Goal: Task Accomplishment & Management: Complete application form

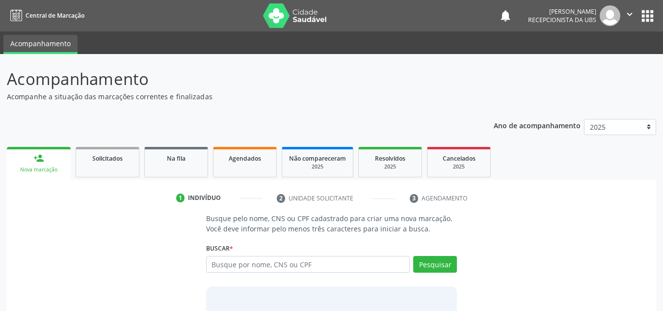
click at [38, 170] on div "Nova marcação" at bounding box center [39, 169] width 50 height 7
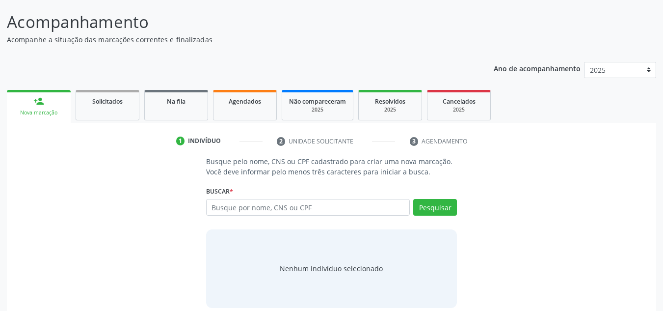
scroll to position [68, 0]
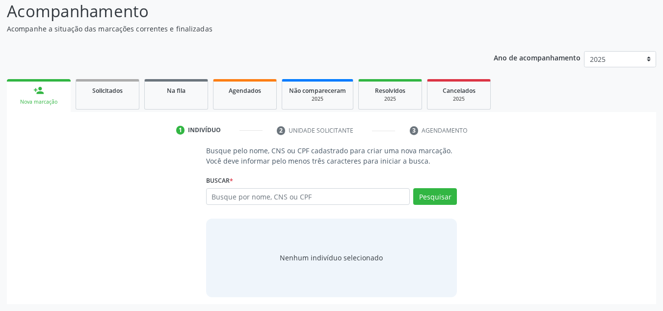
click at [499, 171] on div "Busque pelo nome, CNS ou CPF cadastrado para criar uma nova marcação. Você deve…" at bounding box center [332, 220] width 636 height 151
click at [565, 178] on div "Busque pelo nome, CNS ou CPF cadastrado para criar uma nova marcação. Você deve…" at bounding box center [332, 220] width 636 height 151
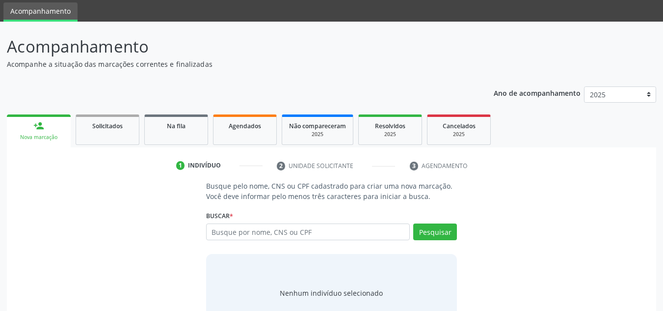
scroll to position [19, 0]
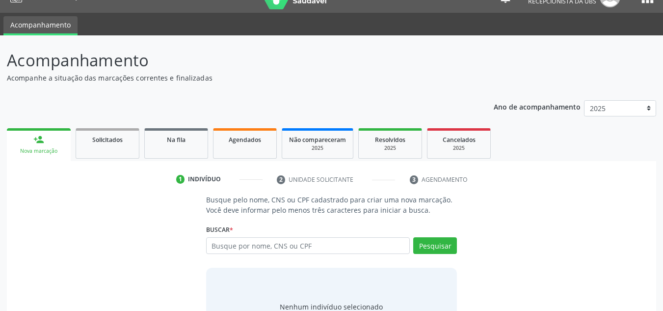
click at [32, 155] on div "Nova marcação" at bounding box center [39, 150] width 50 height 7
click at [32, 141] on link "person_add Nova marcação" at bounding box center [39, 144] width 64 height 33
click at [431, 253] on button "Pesquisar" at bounding box center [435, 245] width 44 height 17
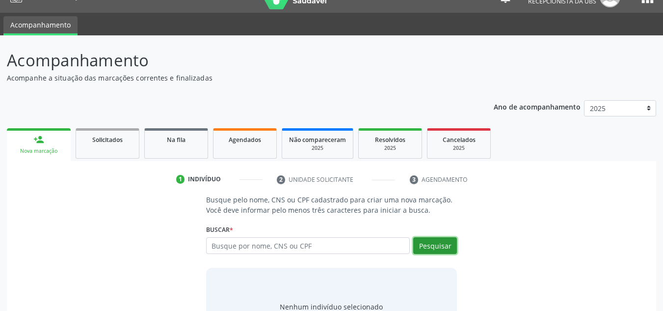
click at [429, 243] on button "Pesquisar" at bounding box center [435, 245] width 44 height 17
click at [544, 171] on div "1 Indivíduo 2 Unidade solicitante 3 Agendamento Busque pelo nome, CNS ou CPF ca…" at bounding box center [331, 257] width 649 height 192
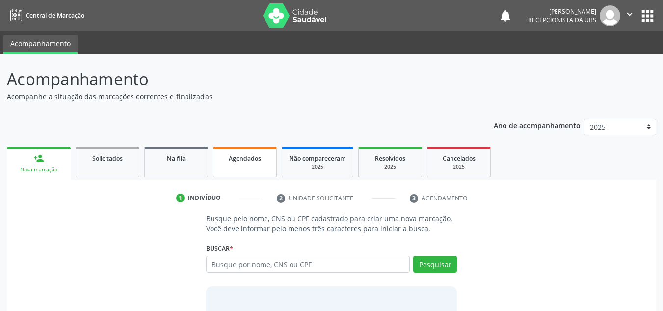
click at [254, 159] on span "Agendados" at bounding box center [245, 158] width 32 height 8
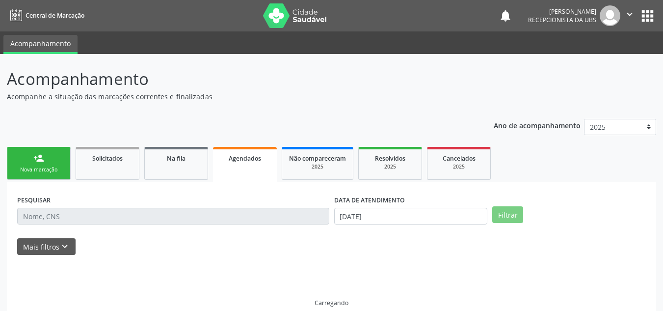
click at [254, 159] on span "Agendados" at bounding box center [245, 158] width 32 height 8
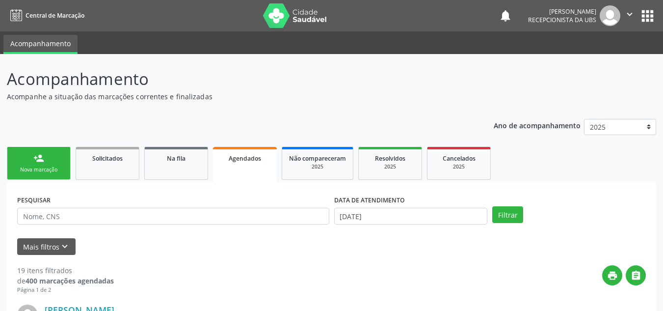
click at [33, 167] on div "Nova marcação" at bounding box center [38, 169] width 49 height 7
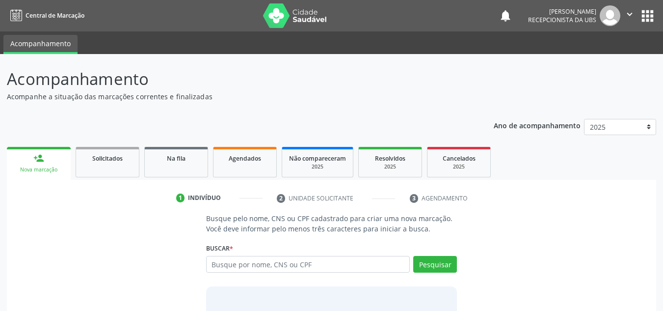
click at [33, 167] on div "Nova marcação" at bounding box center [39, 169] width 50 height 7
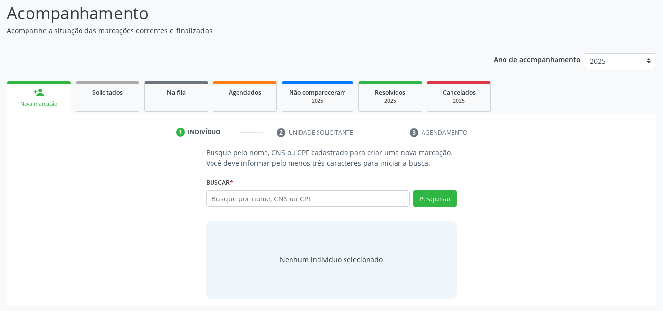
scroll to position [68, 0]
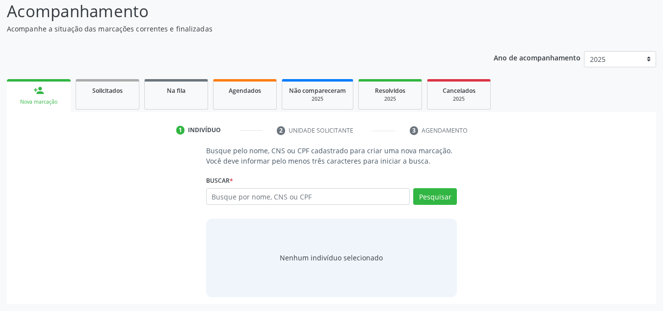
click at [37, 101] on div "Nova marcação" at bounding box center [39, 101] width 50 height 7
click at [429, 192] on button "Pesquisar" at bounding box center [435, 196] width 44 height 17
click at [433, 191] on button "Pesquisar" at bounding box center [435, 196] width 44 height 17
click at [239, 180] on div "Buscar * Busque por nome, CNS ou CPF Nenhum resultado encontrado para: " " Digi…" at bounding box center [331, 192] width 251 height 38
click at [28, 101] on div "Nova marcação" at bounding box center [39, 101] width 50 height 7
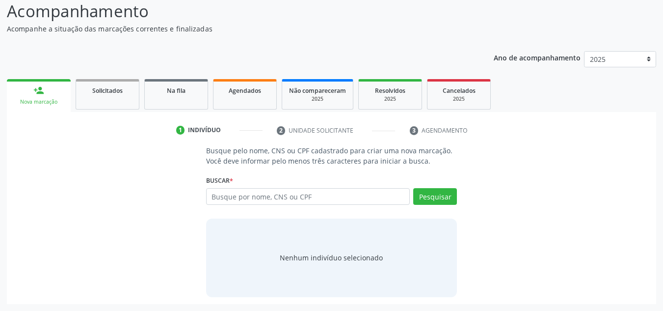
click at [28, 101] on div "Nova marcação" at bounding box center [39, 101] width 50 height 7
click at [254, 91] on span "Agendados" at bounding box center [245, 90] width 32 height 8
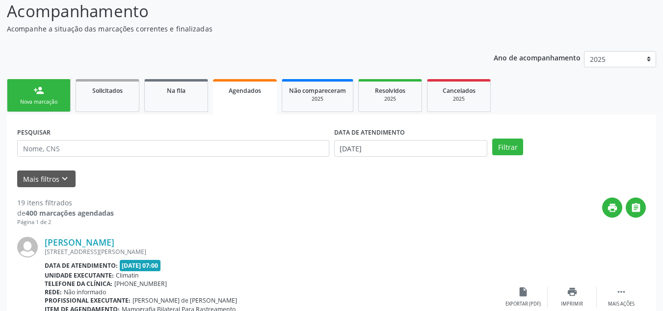
click at [53, 100] on div "Nova marcação" at bounding box center [38, 101] width 49 height 7
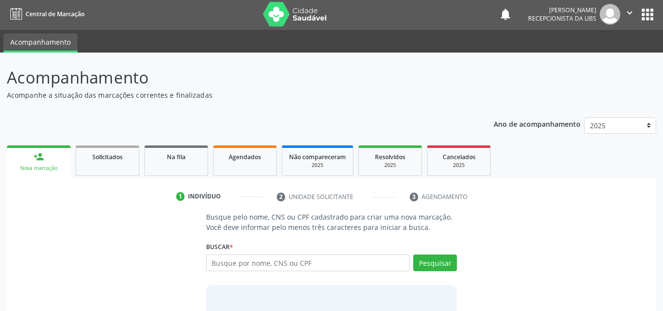
scroll to position [0, 0]
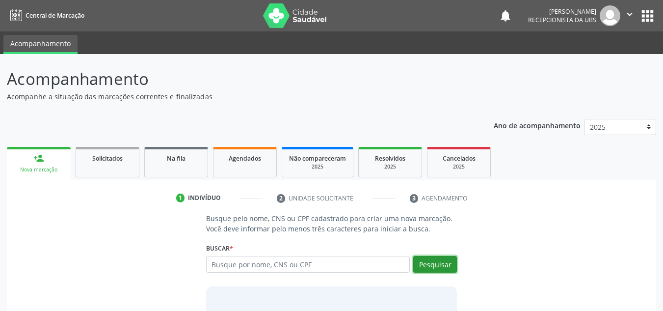
click at [427, 265] on button "Pesquisar" at bounding box center [435, 264] width 44 height 17
click at [241, 156] on span "Agendados" at bounding box center [245, 158] width 32 height 8
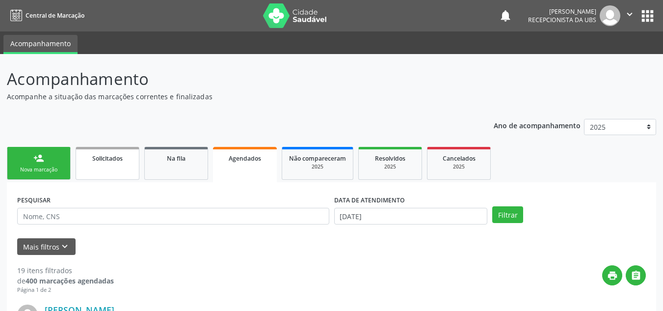
click at [99, 162] on div "Solicitados" at bounding box center [107, 158] width 49 height 10
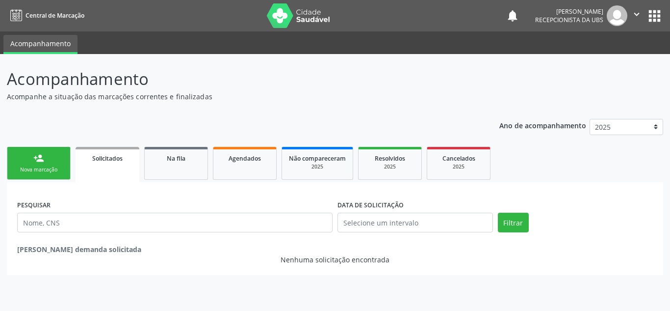
click at [24, 168] on div "Nova marcação" at bounding box center [38, 169] width 49 height 7
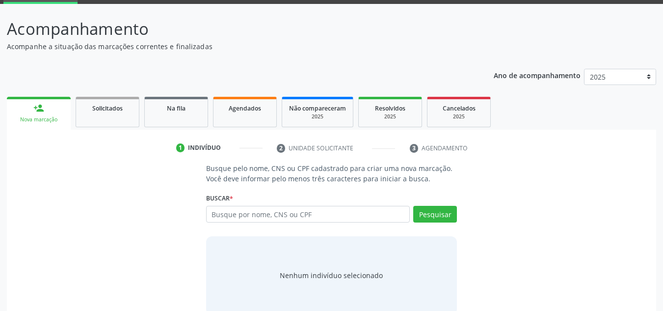
scroll to position [19, 0]
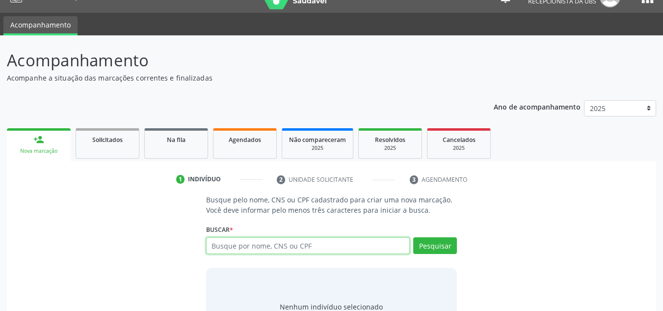
click at [212, 245] on input "text" at bounding box center [308, 245] width 204 height 17
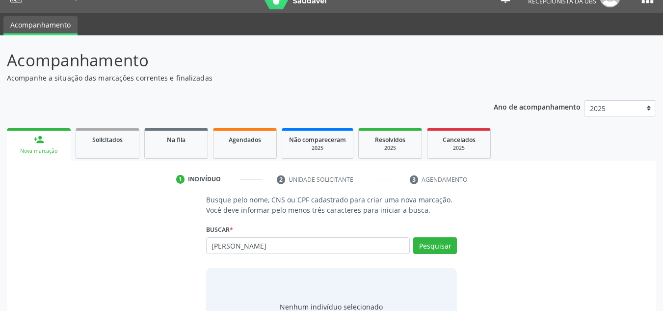
click at [42, 148] on div "Nova marcação" at bounding box center [39, 150] width 50 height 7
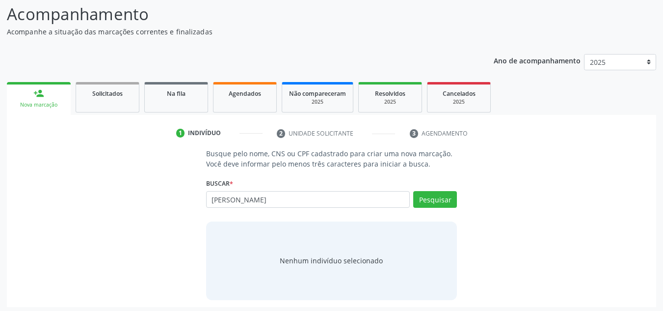
scroll to position [68, 0]
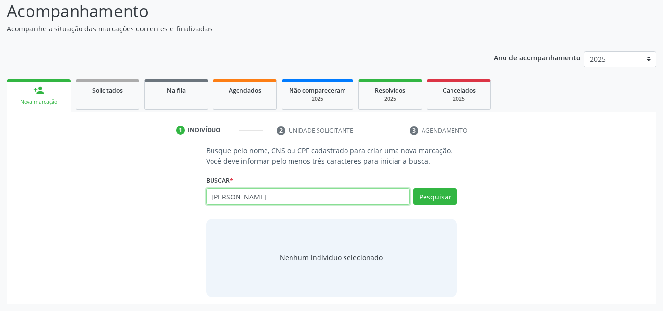
click at [323, 196] on input "MARIA HLENA CORDEIRO MADNU" at bounding box center [308, 196] width 204 height 17
type input "M"
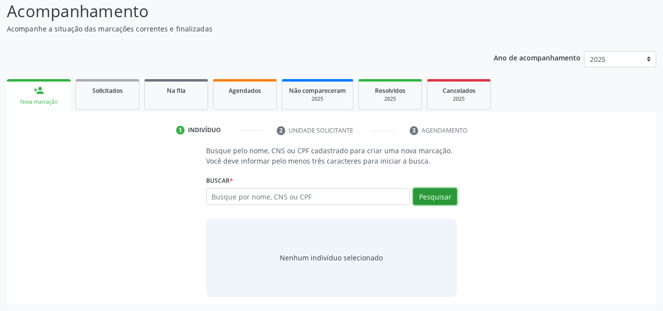
click at [438, 199] on button "Pesquisar" at bounding box center [435, 196] width 44 height 17
click at [326, 261] on div "Nenhum indivíduo selecionado" at bounding box center [331, 257] width 103 height 10
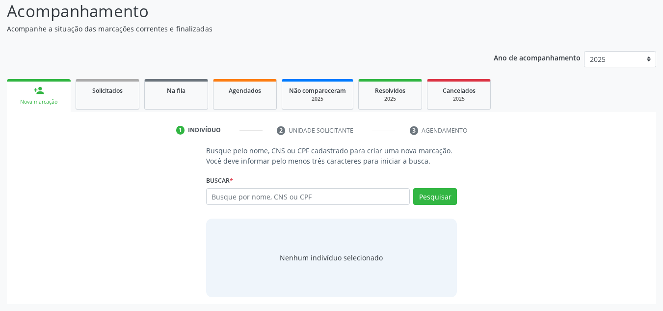
click at [324, 261] on div "Nenhum indivíduo selecionado" at bounding box center [331, 257] width 103 height 10
click at [321, 259] on div "Nenhum indivíduo selecionado" at bounding box center [331, 257] width 103 height 10
drag, startPoint x: 320, startPoint y: 258, endPoint x: 315, endPoint y: 210, distance: 48.0
click at [320, 257] on div "Nenhum indivíduo selecionado" at bounding box center [331, 257] width 103 height 10
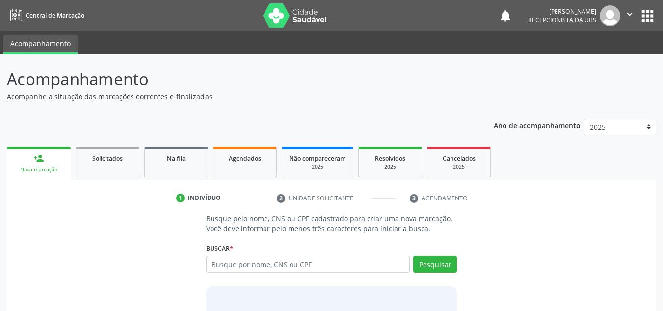
click at [40, 168] on div "Nova marcação" at bounding box center [39, 169] width 50 height 7
click at [443, 266] on button "Pesquisar" at bounding box center [435, 264] width 44 height 17
click at [177, 197] on div "1" at bounding box center [180, 197] width 9 height 9
click at [222, 263] on input "text" at bounding box center [308, 264] width 204 height 17
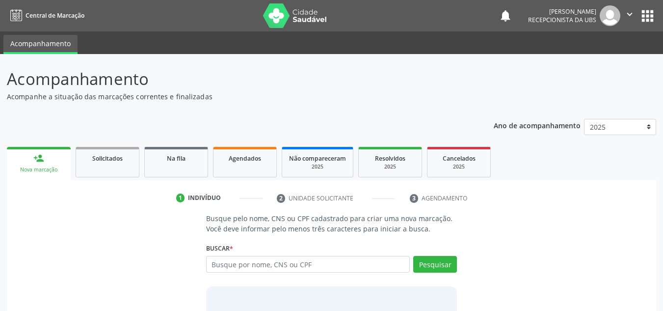
click at [53, 167] on div "Nova marcação" at bounding box center [39, 169] width 50 height 7
click at [47, 206] on ul "1 Indivíduo 2 Unidade solicitante 3 Agendamento" at bounding box center [331, 198] width 649 height 16
click at [177, 155] on span "Na fila" at bounding box center [176, 158] width 19 height 8
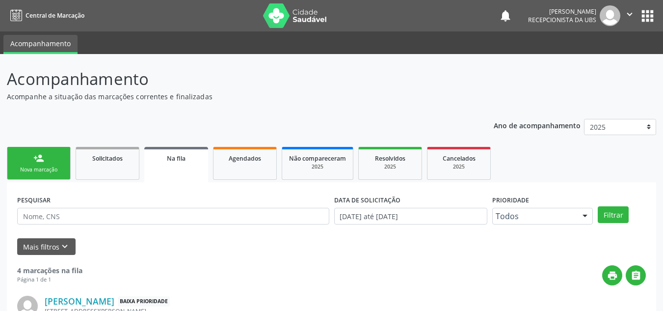
click at [32, 175] on link "person_add Nova marcação" at bounding box center [39, 163] width 64 height 33
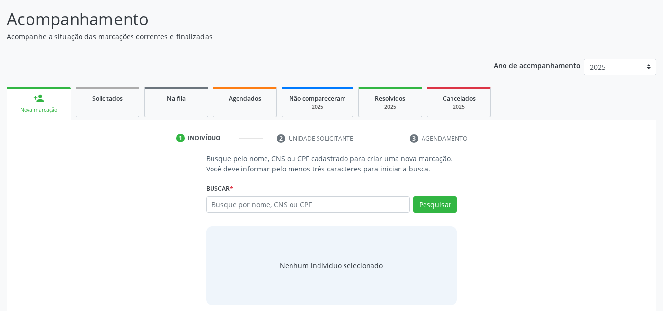
scroll to position [68, 0]
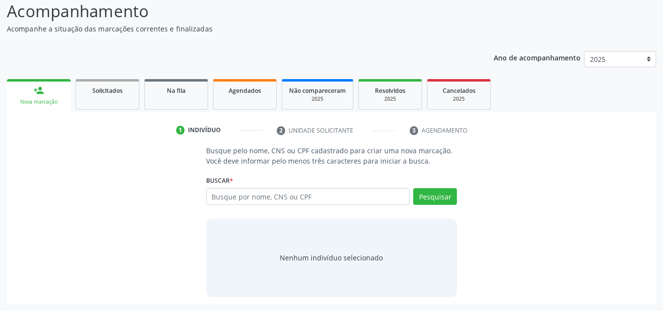
click at [320, 258] on div "Nenhum indivíduo selecionado" at bounding box center [331, 257] width 103 height 10
click at [233, 174] on label "Buscar *" at bounding box center [219, 180] width 27 height 15
click at [433, 198] on button "Pesquisar" at bounding box center [435, 196] width 44 height 17
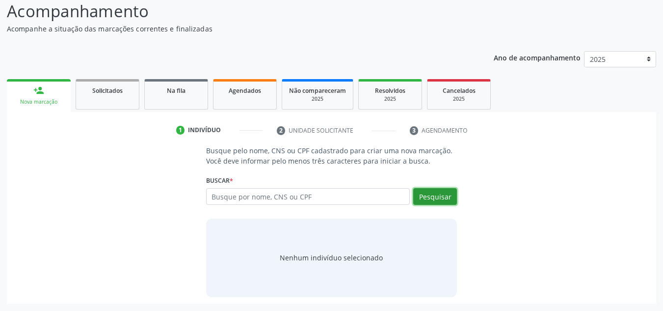
click at [433, 198] on button "Pesquisar" at bounding box center [435, 196] width 44 height 17
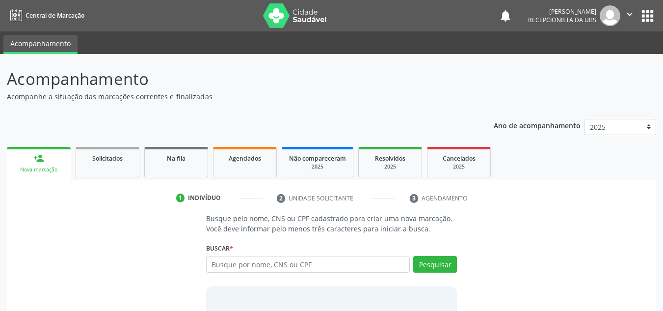
click at [33, 168] on div "Nova marcação" at bounding box center [39, 169] width 50 height 7
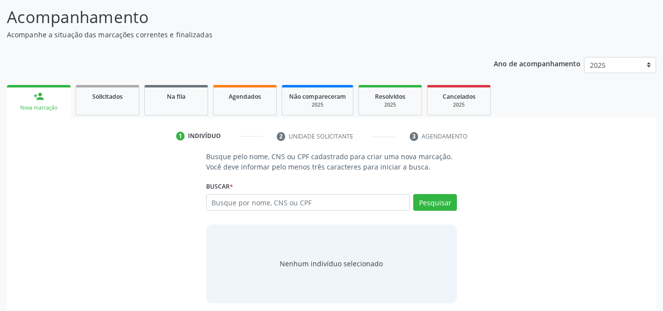
scroll to position [68, 0]
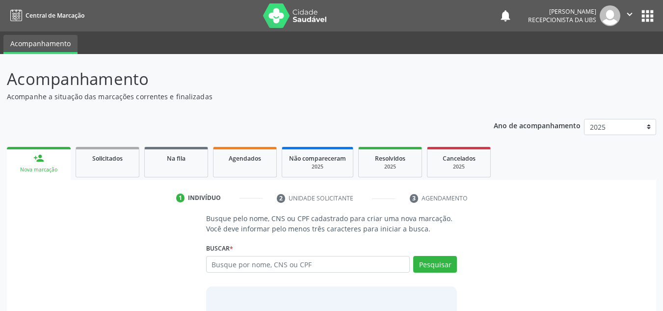
click at [27, 169] on div "Nova marcação" at bounding box center [39, 169] width 50 height 7
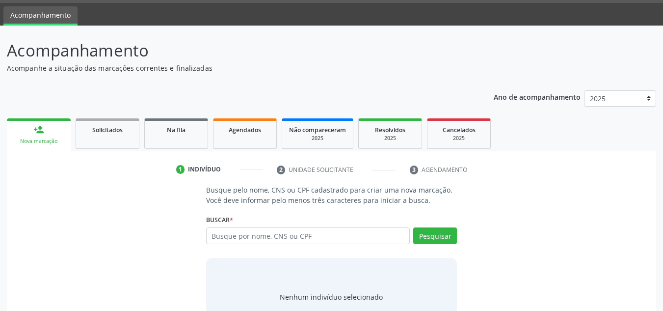
scroll to position [68, 0]
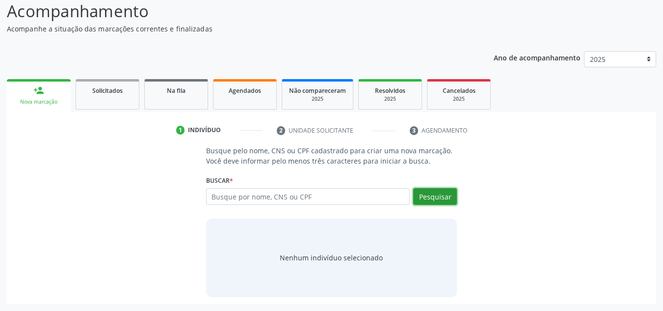
click at [439, 199] on button "Pesquisar" at bounding box center [435, 196] width 44 height 17
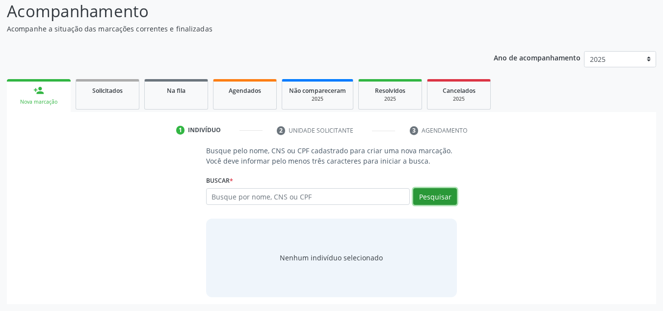
click at [439, 199] on button "Pesquisar" at bounding box center [435, 196] width 44 height 17
click at [436, 198] on button "Pesquisar" at bounding box center [435, 196] width 44 height 17
drag, startPoint x: 436, startPoint y: 198, endPoint x: 312, endPoint y: 105, distance: 154.6
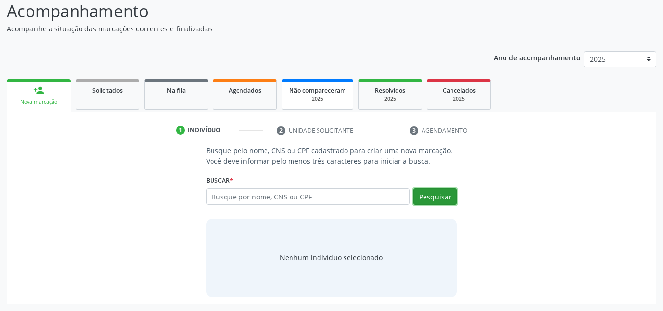
click at [434, 195] on button "Pesquisar" at bounding box center [435, 196] width 44 height 17
click at [234, 92] on span "Agendados" at bounding box center [245, 90] width 32 height 8
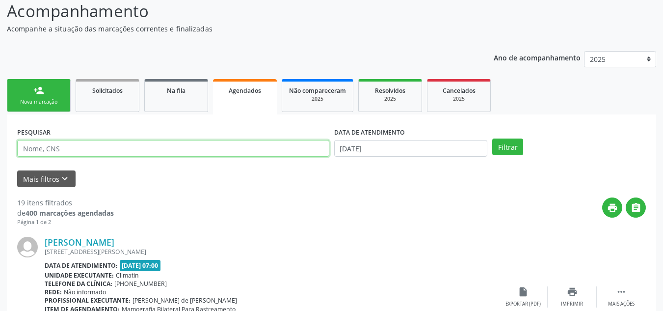
click at [30, 145] on input "text" at bounding box center [173, 148] width 312 height 17
click at [111, 147] on input "MARIA HELEMA CORDEIRO" at bounding box center [173, 148] width 312 height 17
type input "MARIA HELEMA CORDEIRO MANDU"
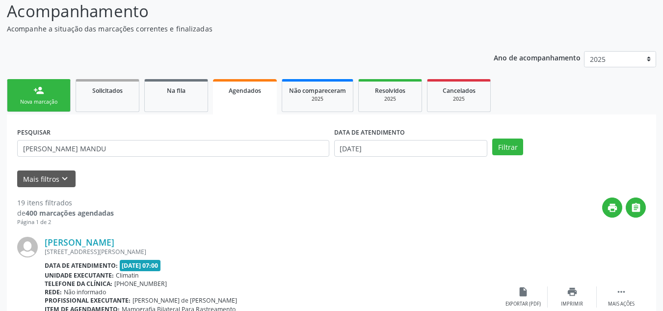
click at [25, 103] on div "Nova marcação" at bounding box center [38, 101] width 49 height 7
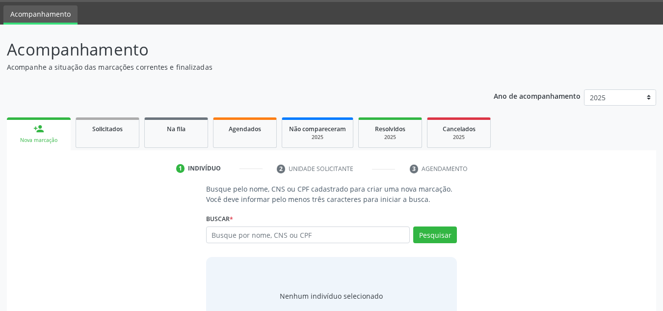
scroll to position [0, 0]
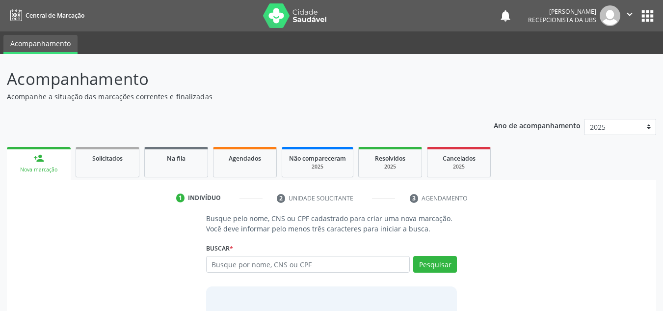
click at [283, 16] on img at bounding box center [295, 15] width 64 height 25
click at [271, 15] on img at bounding box center [295, 15] width 64 height 25
click at [279, 16] on img at bounding box center [295, 15] width 64 height 25
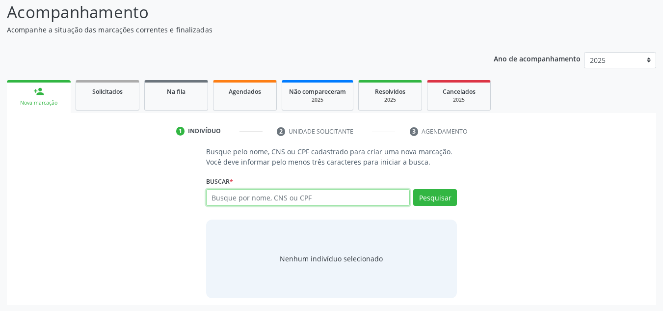
scroll to position [68, 0]
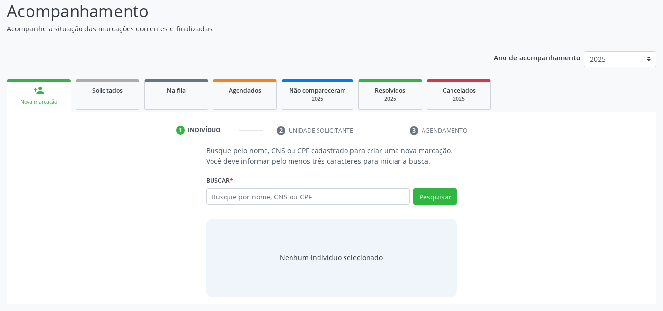
click at [529, 58] on p "Ano de acompanhamento" at bounding box center [537, 57] width 87 height 12
click at [379, 93] on span "Resolvidos" at bounding box center [390, 90] width 30 height 8
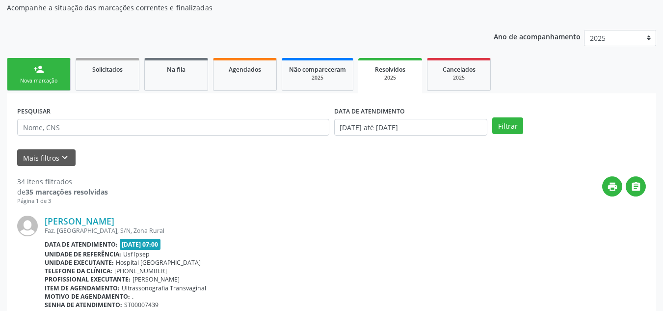
scroll to position [0, 0]
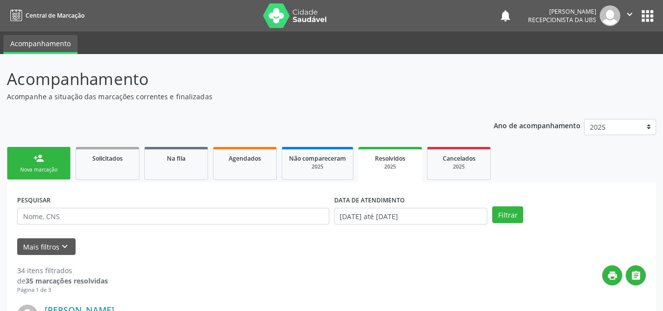
click at [31, 169] on div "Nova marcação" at bounding box center [38, 169] width 49 height 7
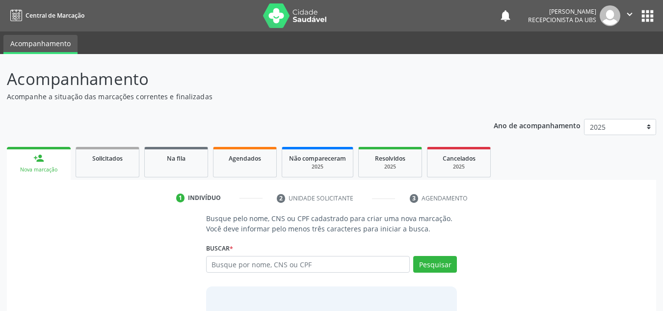
click at [31, 169] on div "Nova marcação" at bounding box center [39, 169] width 50 height 7
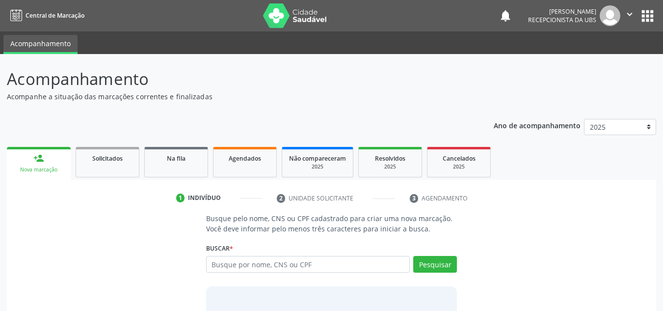
click at [31, 169] on div "Nova marcação" at bounding box center [39, 169] width 50 height 7
drag, startPoint x: 31, startPoint y: 169, endPoint x: 31, endPoint y: 187, distance: 17.7
click at [31, 173] on div "Nova marcação" at bounding box center [39, 169] width 50 height 7
click at [31, 187] on div "1 Indivíduo 2 Unidade solicitante 3 Agendamento Busque pelo nome, CNS ou CPF ca…" at bounding box center [331, 276] width 649 height 192
click at [31, 193] on ul "1 Indivíduo 2 Unidade solicitante 3 Agendamento" at bounding box center [331, 198] width 649 height 16
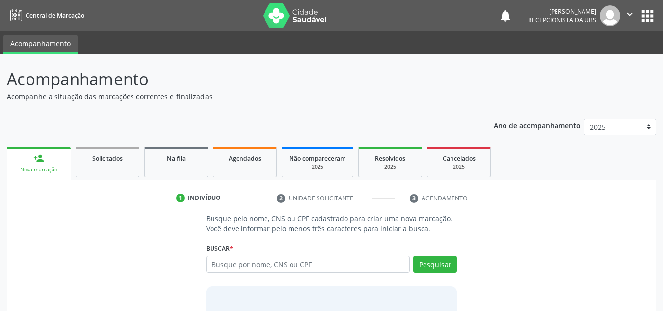
click at [31, 193] on ul "1 Indivíduo 2 Unidade solicitante 3 Agendamento" at bounding box center [331, 198] width 649 height 16
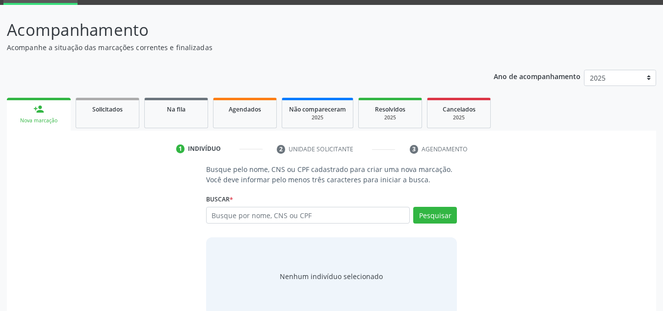
click at [38, 115] on link "person_add Nova marcação" at bounding box center [39, 114] width 64 height 33
drag, startPoint x: 49, startPoint y: 190, endPoint x: 53, endPoint y: 214, distance: 25.0
click at [50, 198] on div "Busque pelo nome, CNS ou CPF cadastrado para criar uma nova marcação. Você deve…" at bounding box center [332, 239] width 636 height 151
click at [53, 214] on div "Busque pelo nome, CNS ou CPF cadastrado para criar uma nova marcação. Você deve…" at bounding box center [332, 239] width 636 height 151
click at [36, 129] on link "person_add Nova marcação" at bounding box center [39, 114] width 64 height 33
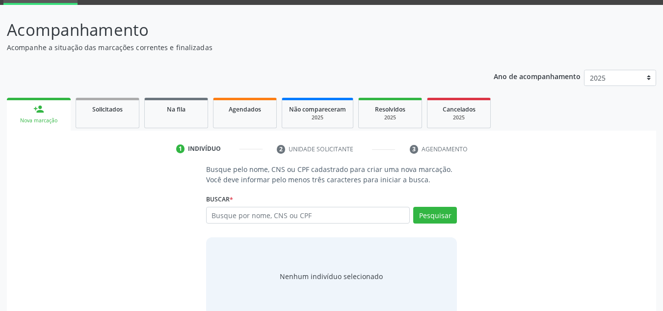
click at [36, 129] on link "person_add Nova marcação" at bounding box center [39, 114] width 64 height 33
drag, startPoint x: 36, startPoint y: 133, endPoint x: 38, endPoint y: 151, distance: 17.8
click at [36, 136] on div "1 Indivíduo 2 Unidade solicitante 3 Agendamento Busque pelo nome, CNS ou CPF ca…" at bounding box center [331, 227] width 649 height 192
click at [38, 151] on ul "1 Indivíduo 2 Unidade solicitante 3 Agendamento" at bounding box center [331, 149] width 649 height 16
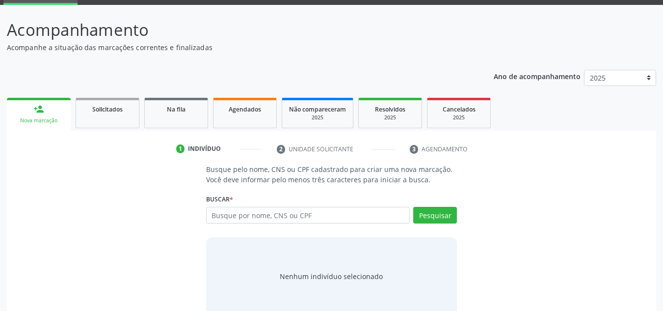
drag, startPoint x: 40, startPoint y: 156, endPoint x: 47, endPoint y: 162, distance: 9.7
click at [40, 156] on ul "1 Indivíduo 2 Unidade solicitante 3 Agendamento" at bounding box center [331, 149] width 649 height 16
click at [47, 162] on div "1 Indivíduo 2 Unidade solicitante 3 Agendamento Busque pelo nome, CNS ou CPF ca…" at bounding box center [331, 232] width 649 height 182
click at [70, 181] on div "Busque pelo nome, CNS ou CPF cadastrado para criar uma nova marcação. Você deve…" at bounding box center [332, 239] width 636 height 151
drag, startPoint x: 70, startPoint y: 185, endPoint x: 55, endPoint y: 191, distance: 15.4
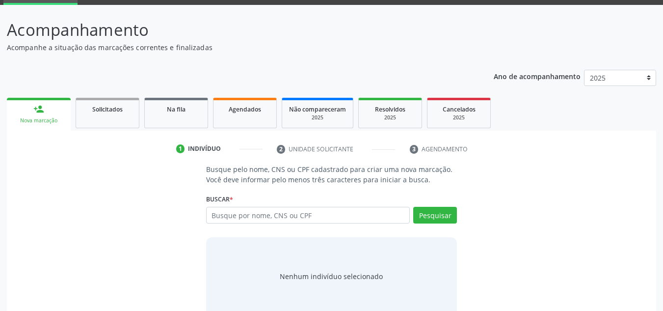
click at [68, 187] on div "Busque pelo nome, CNS ou CPF cadastrado para criar uma nova marcação. Você deve…" at bounding box center [332, 239] width 636 height 151
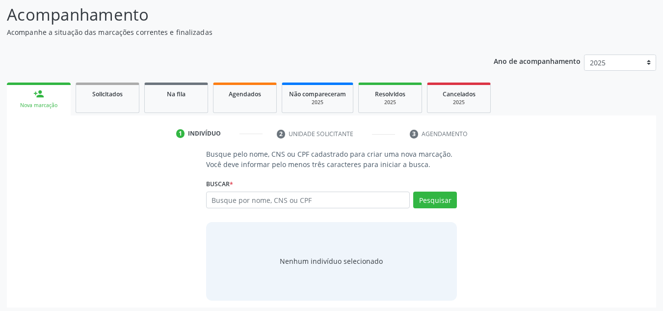
scroll to position [68, 0]
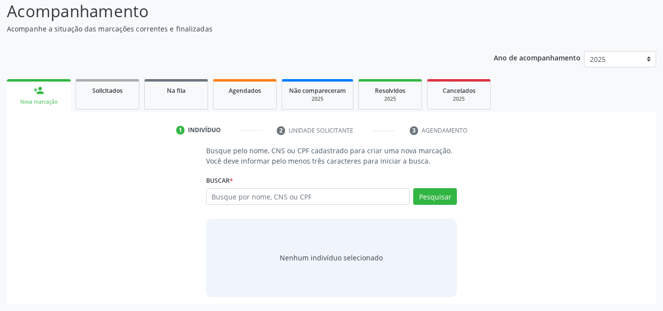
click at [396, 7] on p "Acompanhamento" at bounding box center [234, 11] width 454 height 25
click at [180, 132] on div "1" at bounding box center [180, 130] width 9 height 9
click at [282, 131] on li "2 Unidade solicitante" at bounding box center [335, 130] width 133 height 17
click at [414, 131] on li "3 Agendamento" at bounding box center [448, 130] width 92 height 17
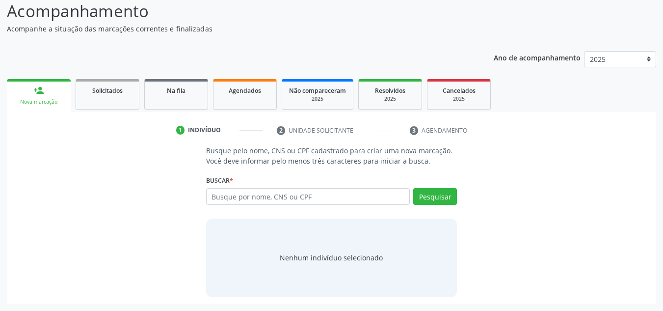
click at [414, 131] on li "3 Agendamento" at bounding box center [448, 130] width 92 height 17
click at [419, 164] on p "Busque pelo nome, CNS ou CPF cadastrado para criar uma nova marcação. Você deve…" at bounding box center [331, 155] width 251 height 21
click at [413, 129] on li "3 Agendamento" at bounding box center [448, 130] width 92 height 17
click at [414, 130] on li "3 Agendamento" at bounding box center [448, 130] width 92 height 17
click at [456, 131] on li "3 Agendamento" at bounding box center [448, 130] width 92 height 17
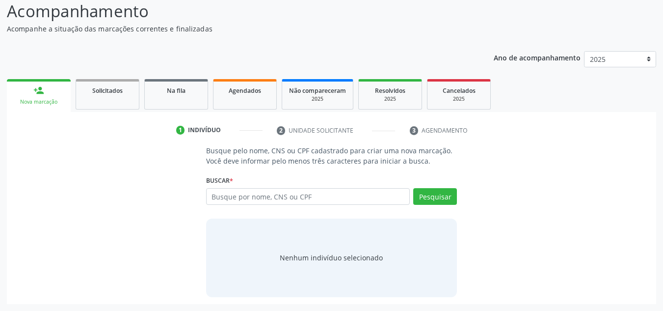
drag, startPoint x: 456, startPoint y: 131, endPoint x: 456, endPoint y: 145, distance: 14.7
click at [456, 131] on li "3 Agendamento" at bounding box center [448, 130] width 92 height 17
click at [456, 145] on p "Busque pelo nome, CNS ou CPF cadastrado para criar uma nova marcação. Você deve…" at bounding box center [331, 155] width 251 height 21
click at [454, 127] on li "3 Agendamento" at bounding box center [448, 130] width 92 height 17
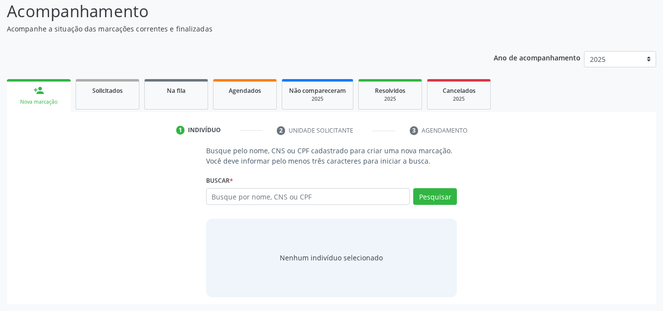
click at [454, 127] on li "3 Agendamento" at bounding box center [448, 130] width 92 height 17
click at [39, 103] on div "Nova marcação" at bounding box center [39, 101] width 50 height 7
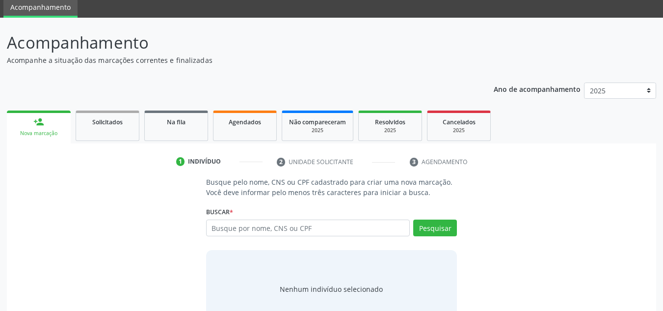
scroll to position [0, 0]
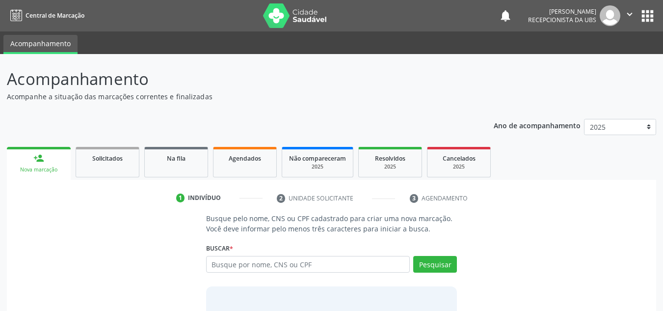
click at [277, 18] on img at bounding box center [295, 15] width 64 height 25
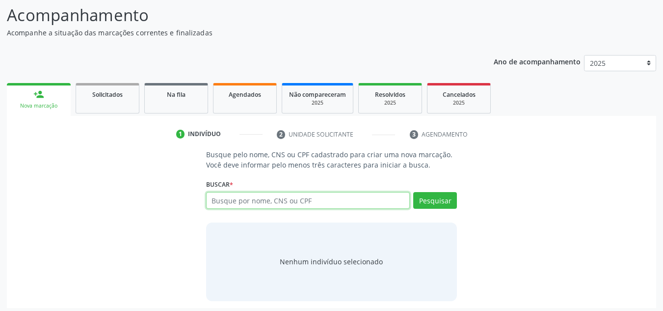
scroll to position [68, 0]
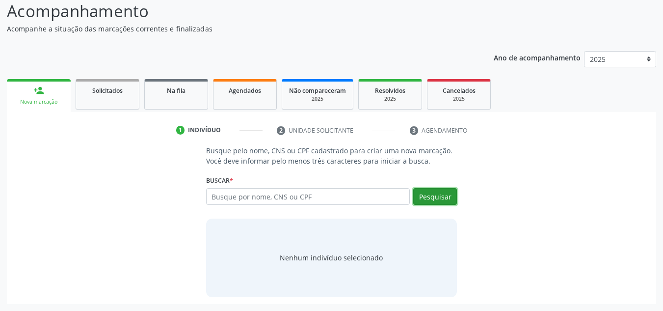
click at [435, 200] on button "Pesquisar" at bounding box center [435, 196] width 44 height 17
click at [434, 200] on button "Pesquisar" at bounding box center [435, 196] width 44 height 17
click at [432, 197] on button "Pesquisar" at bounding box center [435, 196] width 44 height 17
click at [430, 196] on button "Pesquisar" at bounding box center [435, 196] width 44 height 17
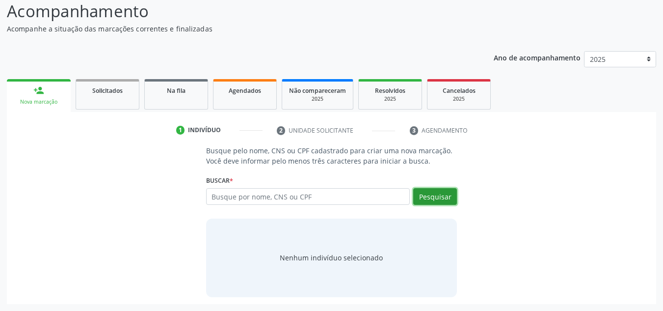
click at [430, 196] on button "Pesquisar" at bounding box center [435, 196] width 44 height 17
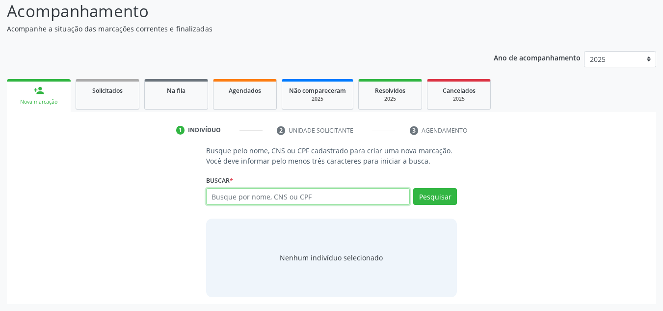
click at [223, 194] on input "text" at bounding box center [308, 196] width 204 height 17
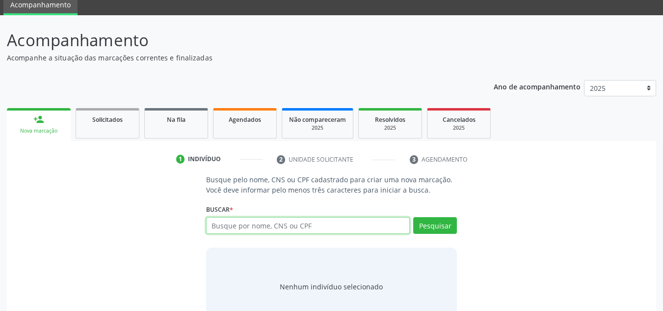
scroll to position [0, 0]
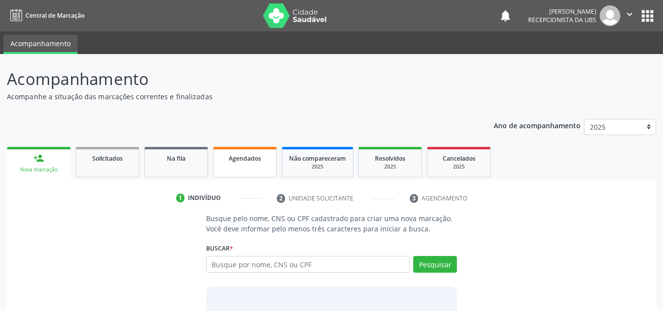
click at [249, 160] on span "Agendados" at bounding box center [245, 158] width 32 height 8
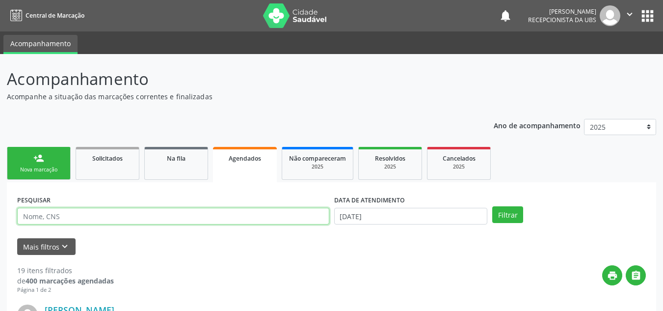
click at [59, 215] on input "text" at bounding box center [173, 216] width 312 height 17
type input "702009342475680"
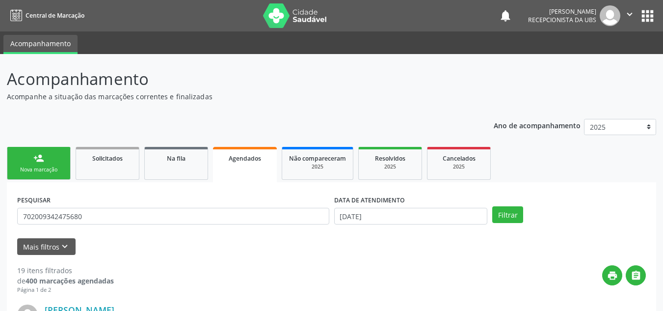
click at [248, 159] on span "Agendados" at bounding box center [245, 158] width 32 height 8
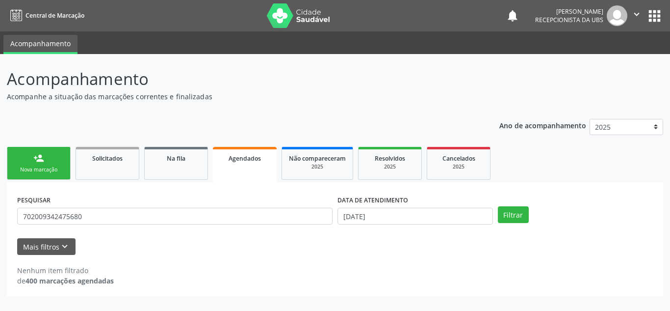
click at [36, 174] on link "person_add Nova marcação" at bounding box center [39, 163] width 64 height 33
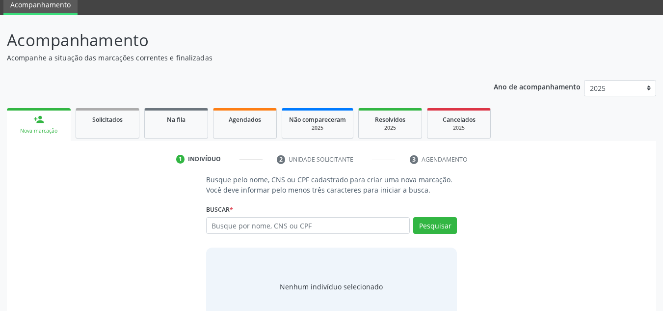
scroll to position [19, 0]
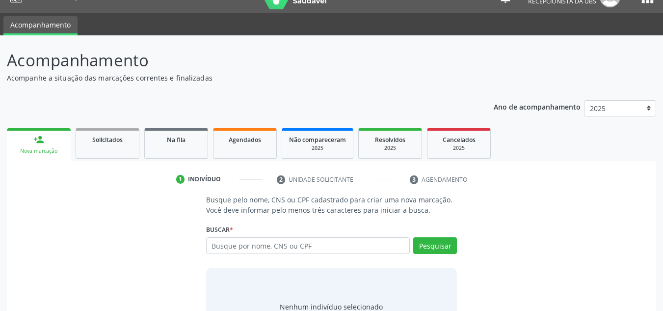
click at [24, 152] on div "Nova marcação" at bounding box center [39, 150] width 50 height 7
click at [33, 151] on div "Nova marcação" at bounding box center [39, 150] width 50 height 7
drag, startPoint x: 33, startPoint y: 151, endPoint x: 33, endPoint y: 206, distance: 54.5
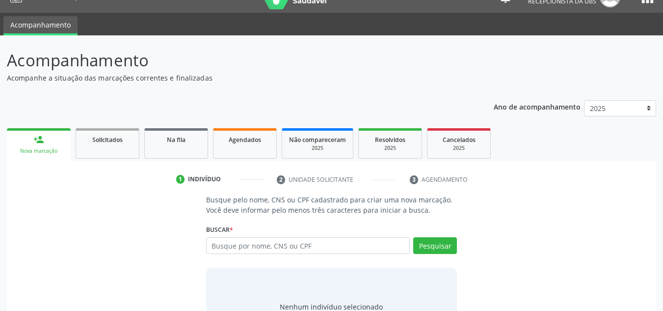
click at [33, 206] on div "person_add Nova marcação Solicitados Na fila Agendados Não compareceram 2025 Re…" at bounding box center [331, 239] width 649 height 227
click at [33, 235] on div "Busque pelo nome, CNS ou CPF cadastrado para criar uma nova marcação. Você deve…" at bounding box center [332, 269] width 636 height 151
click at [45, 150] on div "Nova marcação" at bounding box center [39, 150] width 50 height 7
drag, startPoint x: 45, startPoint y: 150, endPoint x: 45, endPoint y: 159, distance: 9.3
click at [45, 159] on link "person_add Nova marcação" at bounding box center [39, 144] width 64 height 33
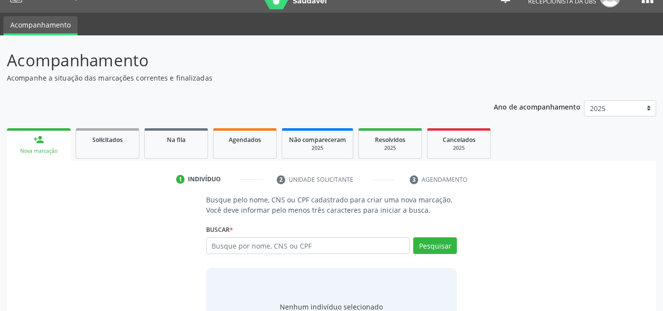
click at [45, 159] on link "person_add Nova marcação" at bounding box center [39, 144] width 64 height 33
click at [48, 153] on div "Nova marcação" at bounding box center [39, 150] width 50 height 7
click at [48, 151] on div "Nova marcação" at bounding box center [39, 150] width 50 height 7
click at [439, 245] on button "Pesquisar" at bounding box center [435, 245] width 44 height 17
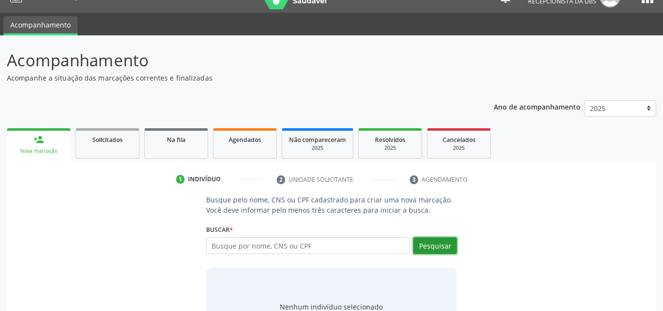
click at [439, 245] on button "Pesquisar" at bounding box center [435, 245] width 44 height 17
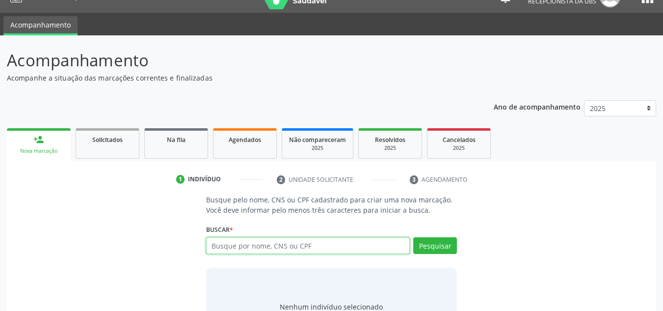
click at [406, 243] on input "text" at bounding box center [308, 245] width 204 height 17
click at [414, 182] on li "3 Agendamento" at bounding box center [448, 179] width 92 height 17
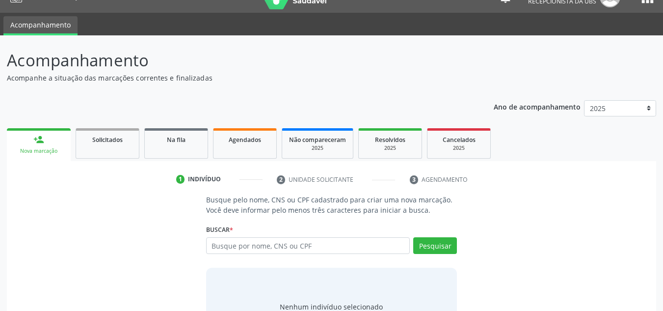
click at [414, 182] on li "3 Agendamento" at bounding box center [448, 179] width 92 height 17
click at [554, 175] on ul "1 Indivíduo 2 Unidade solicitante 3 Agendamento" at bounding box center [331, 179] width 649 height 16
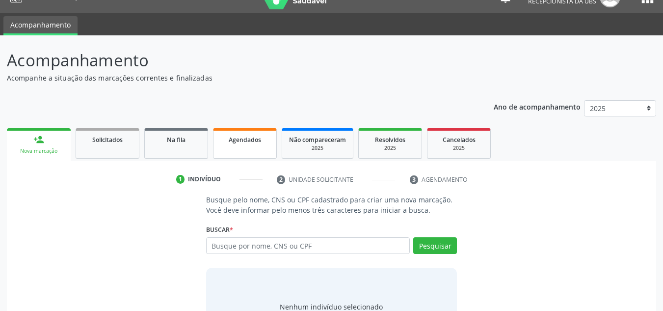
click at [242, 143] on span "Agendados" at bounding box center [245, 139] width 32 height 8
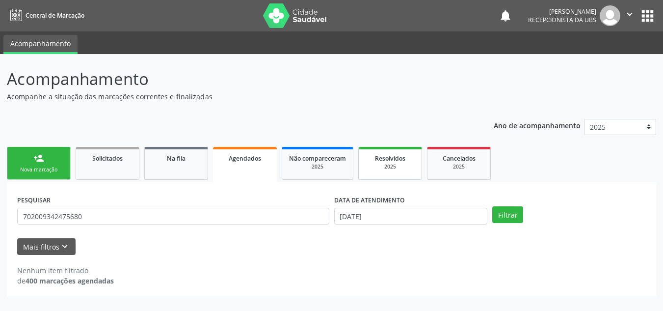
scroll to position [0, 0]
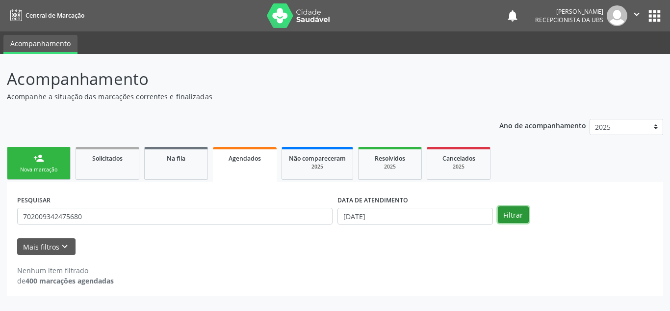
drag, startPoint x: 506, startPoint y: 215, endPoint x: 510, endPoint y: 213, distance: 5.1
click at [506, 215] on button "Filtrar" at bounding box center [513, 214] width 31 height 17
click at [28, 170] on div "Nova marcação" at bounding box center [38, 169] width 49 height 7
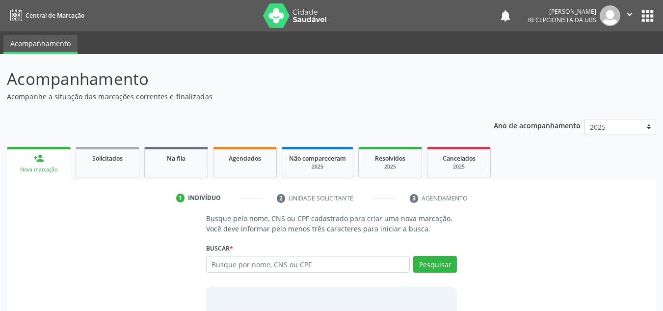
click at [28, 170] on div "Nova marcação" at bounding box center [39, 169] width 50 height 7
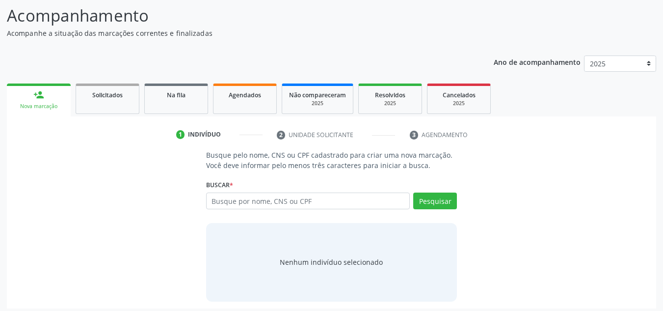
scroll to position [68, 0]
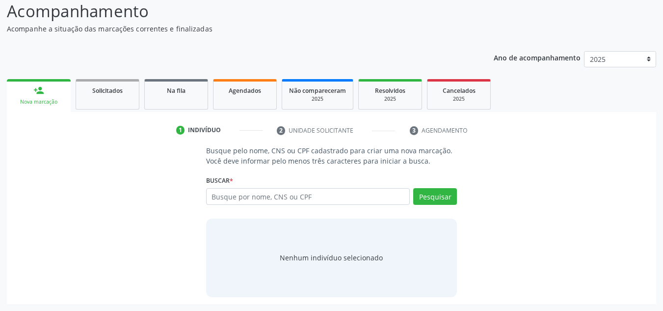
click at [53, 105] on div "Nova marcação" at bounding box center [39, 101] width 50 height 7
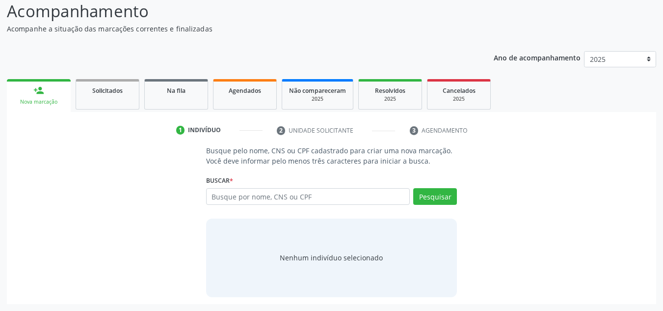
click at [27, 101] on div "Nova marcação" at bounding box center [39, 101] width 50 height 7
drag, startPoint x: 27, startPoint y: 101, endPoint x: 39, endPoint y: 119, distance: 22.6
click at [29, 105] on div "Nova marcação" at bounding box center [39, 101] width 50 height 7
click at [45, 123] on ul "1 Indivíduo 2 Unidade solicitante 3 Agendamento" at bounding box center [331, 130] width 649 height 16
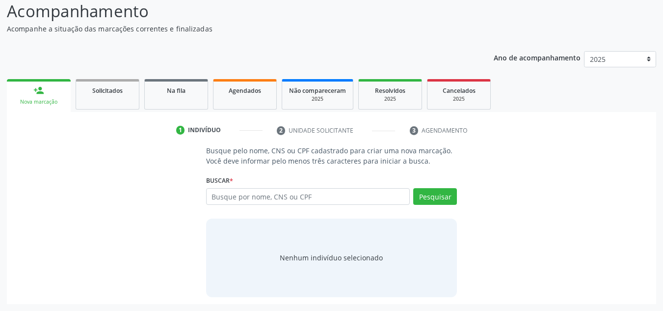
click at [66, 131] on ul "1 Indivíduo 2 Unidade solicitante 3 Agendamento" at bounding box center [331, 130] width 649 height 16
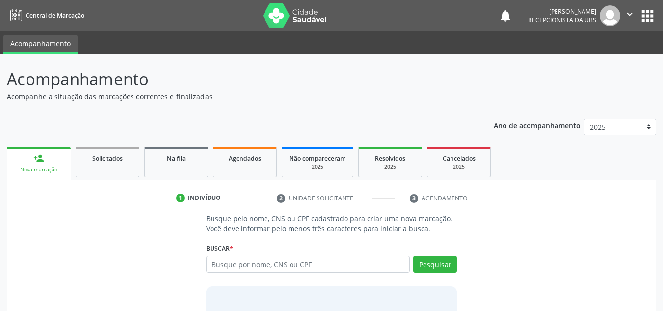
click at [48, 167] on div "Nova marcação" at bounding box center [39, 169] width 50 height 7
click at [39, 164] on link "person_add Nova marcação" at bounding box center [39, 163] width 64 height 33
click at [44, 166] on div "Nova marcação" at bounding box center [39, 169] width 50 height 7
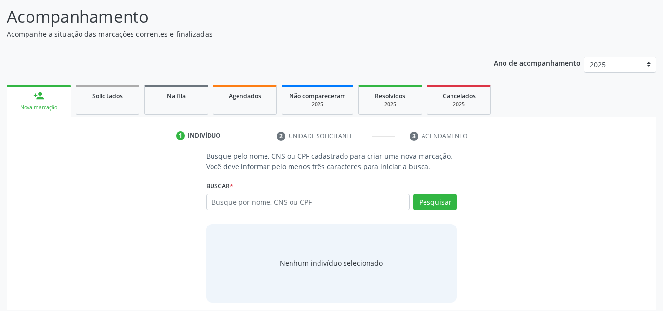
scroll to position [68, 0]
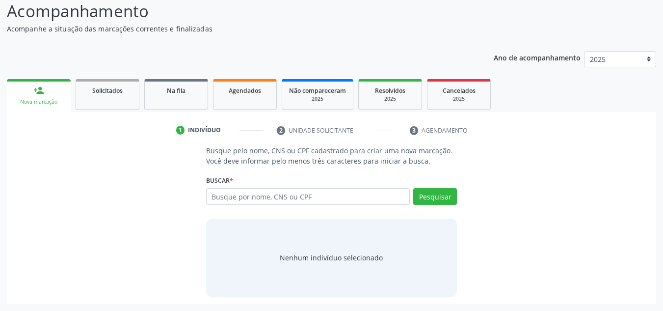
click at [232, 259] on div "Nenhum indivíduo selecionado" at bounding box center [331, 257] width 251 height 79
click at [426, 198] on button "Pesquisar" at bounding box center [435, 196] width 44 height 17
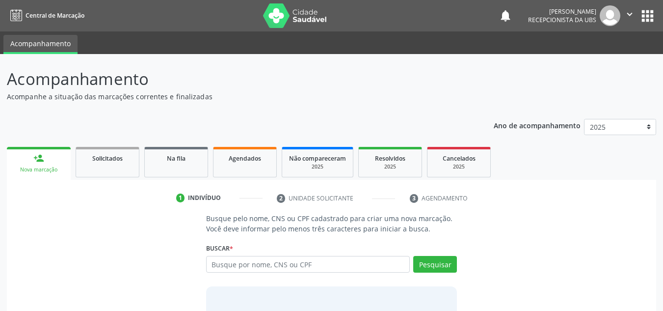
click at [30, 169] on div "Nova marcação" at bounding box center [39, 169] width 50 height 7
